Goal: Task Accomplishment & Management: Manage account settings

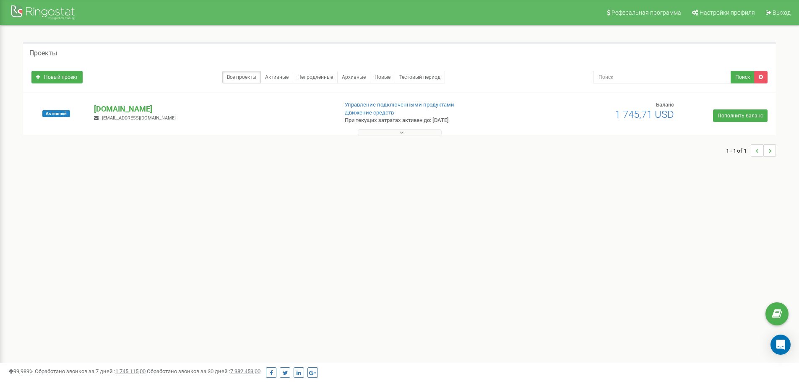
click at [412, 132] on button at bounding box center [400, 132] width 84 height 6
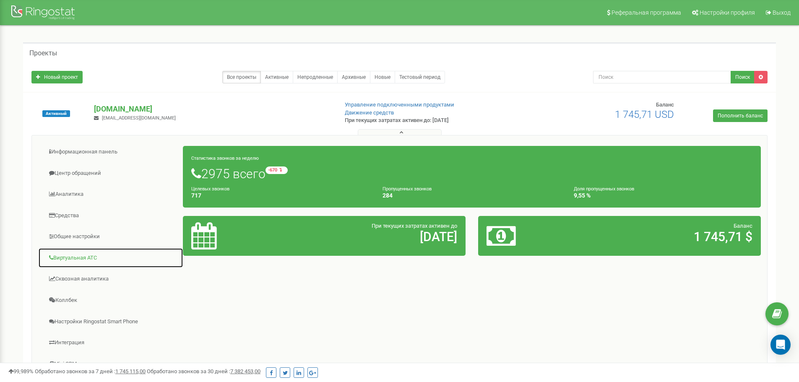
click at [63, 257] on link "Виртуальная АТС" at bounding box center [110, 258] width 145 height 21
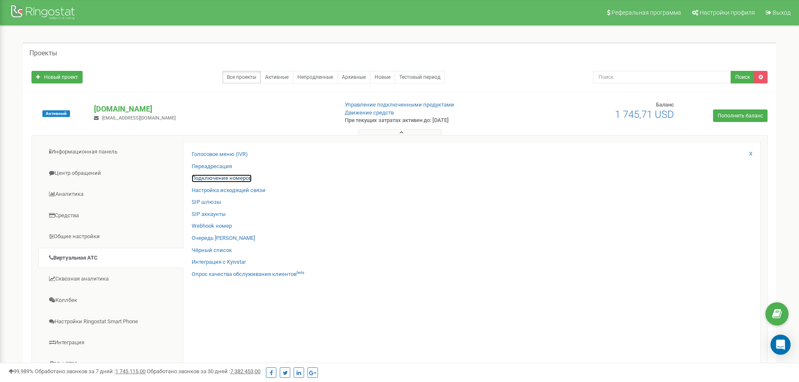
click at [225, 178] on link "Подключение номеров" at bounding box center [222, 179] width 60 height 8
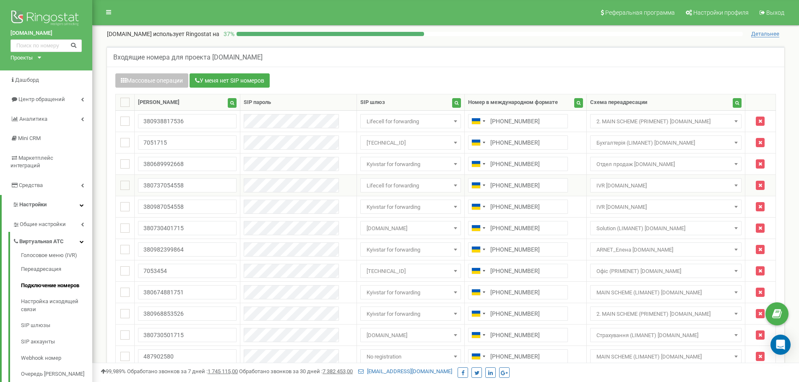
click at [121, 185] on ins at bounding box center [124, 185] width 9 height 9
checkbox input "true"
click at [124, 199] on td at bounding box center [125, 206] width 19 height 21
click at [127, 209] on ins at bounding box center [124, 206] width 9 height 9
checkbox input "true"
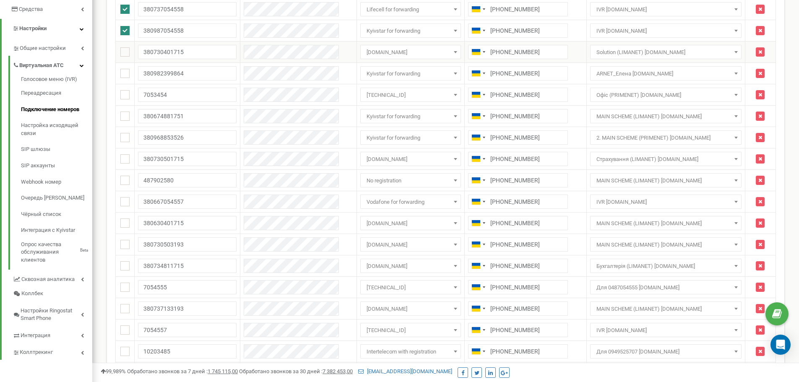
scroll to position [210, 0]
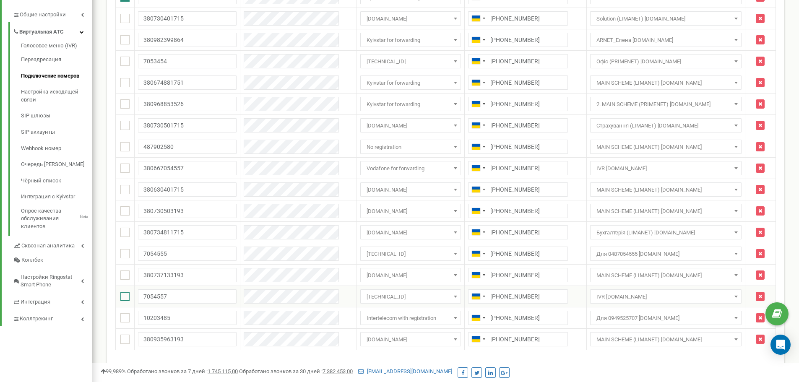
click at [125, 297] on ins at bounding box center [124, 296] width 9 height 9
checkbox input "true"
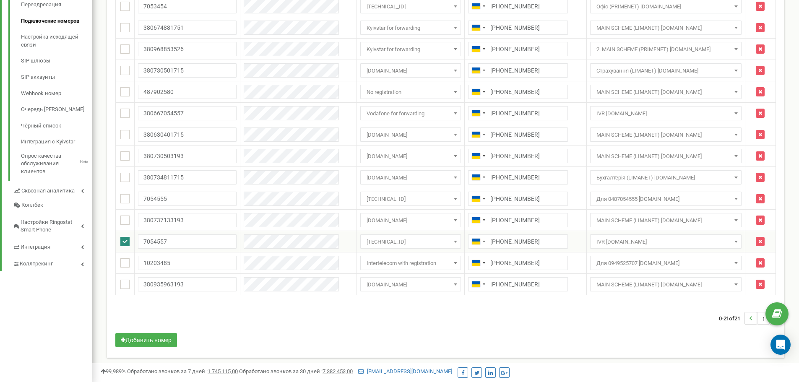
scroll to position [268, 0]
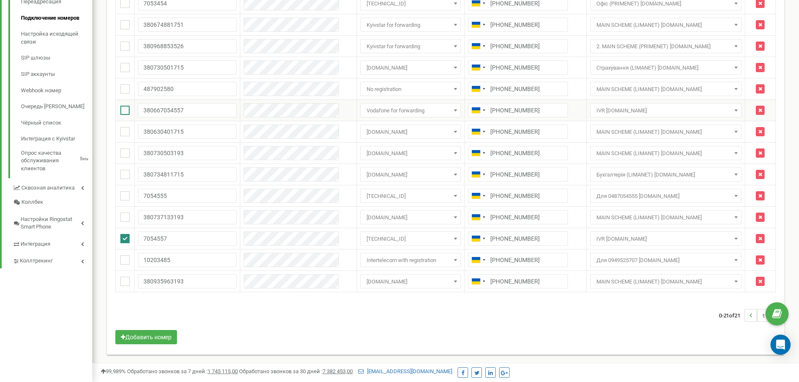
click at [126, 108] on ins at bounding box center [124, 110] width 9 height 9
checkbox input "true"
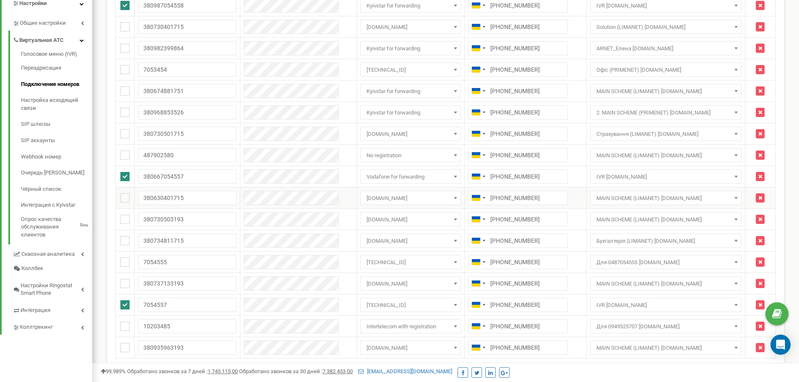
scroll to position [0, 0]
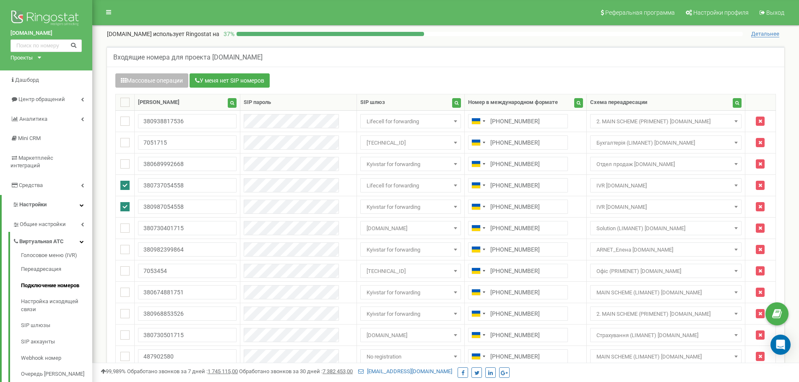
click at [172, 81] on button "Массовые операции" at bounding box center [151, 80] width 73 height 14
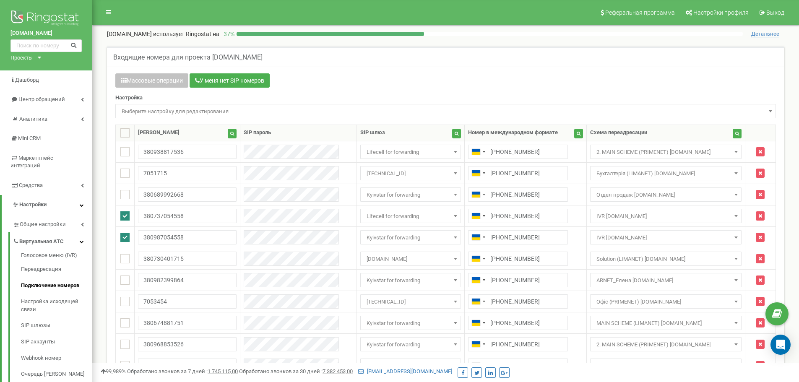
click at [167, 106] on span "Выберите настройку для редактирования" at bounding box center [445, 112] width 655 height 12
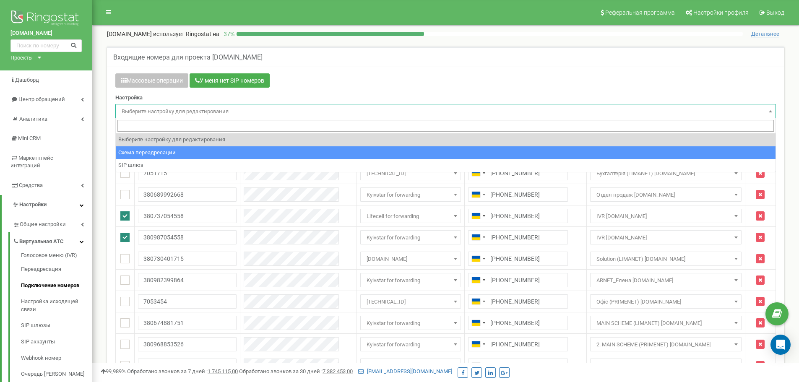
select select "project_scheme_id"
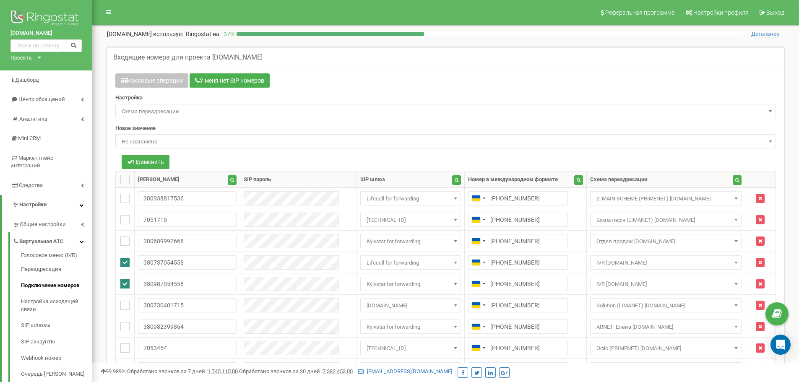
click at [162, 132] on div "Новое значение Не назначено Отдел финансовой консультации bel.net Отдел техниче…" at bounding box center [445, 137] width 661 height 24
click at [163, 136] on span "Не назначено" at bounding box center [445, 142] width 655 height 12
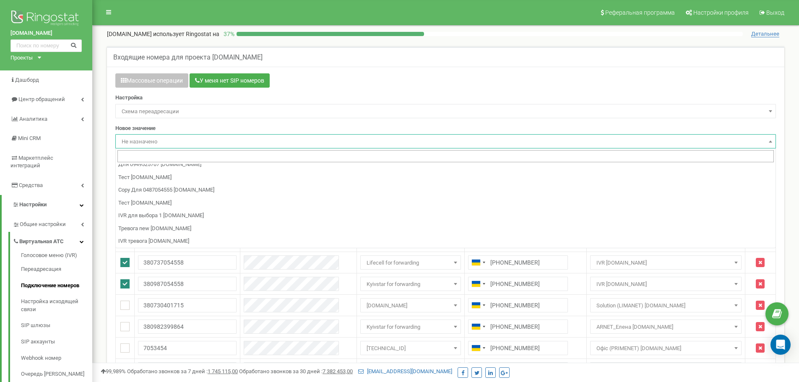
scroll to position [84, 0]
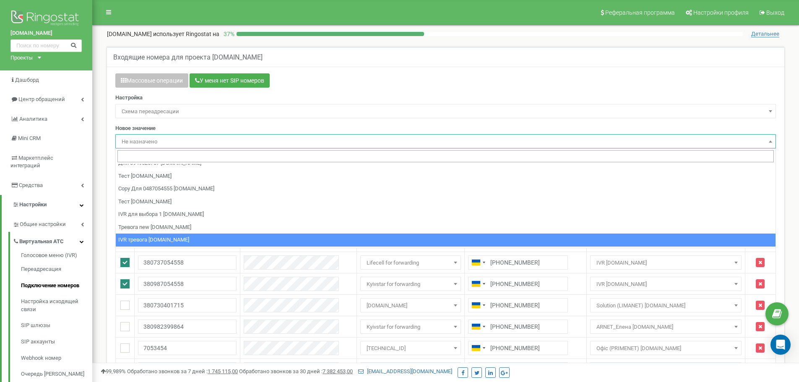
select select "97326"
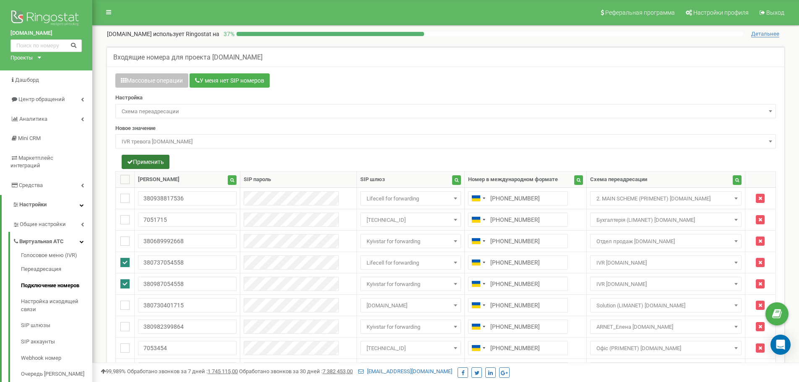
click at [153, 165] on button "Применить" at bounding box center [146, 162] width 48 height 14
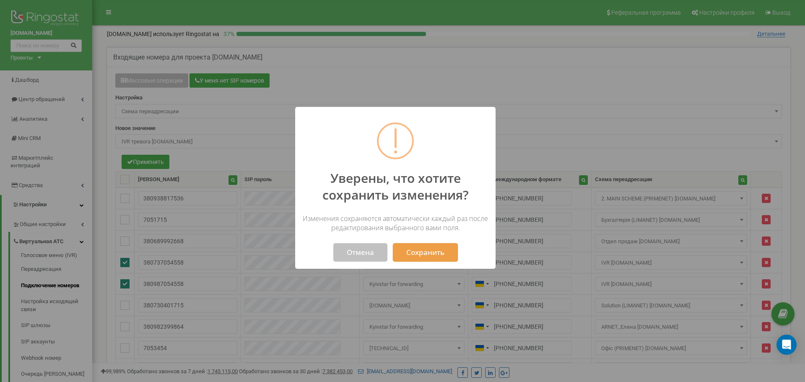
click at [432, 250] on button "Сохранить" at bounding box center [425, 252] width 65 height 18
select select "97326"
